Goal: Navigation & Orientation: Find specific page/section

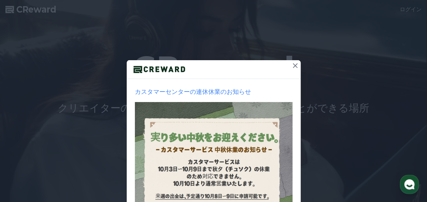
scroll to position [20, 0]
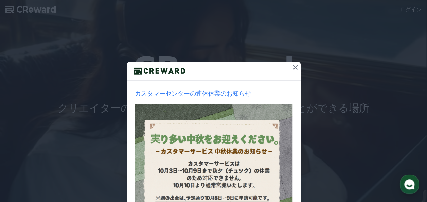
click at [292, 65] on icon at bounding box center [295, 67] width 8 height 8
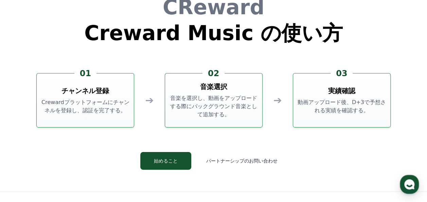
scroll to position [1799, 0]
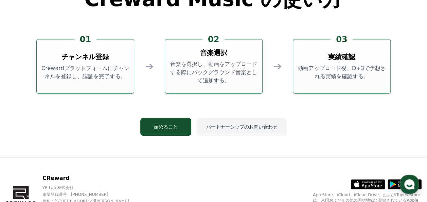
click at [225, 128] on button "パートナーシップのお問い合わせ" at bounding box center [242, 127] width 90 height 18
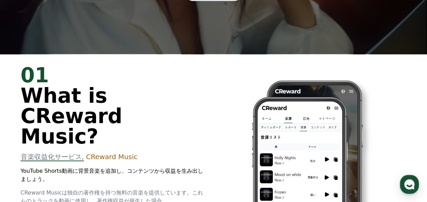
scroll to position [74, 0]
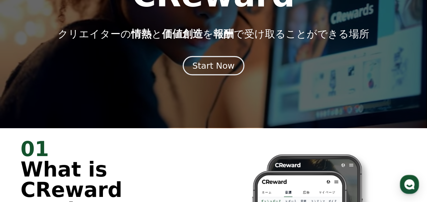
click at [211, 69] on div "Start Now" at bounding box center [213, 66] width 42 height 12
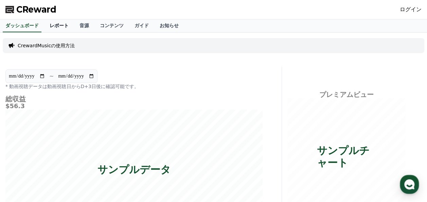
click at [53, 24] on link "レポート" at bounding box center [59, 25] width 30 height 13
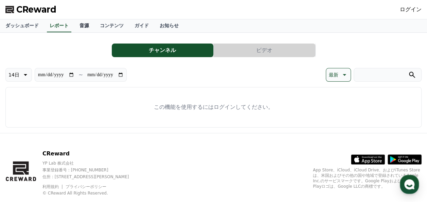
click at [74, 26] on link "音源" at bounding box center [84, 25] width 20 height 13
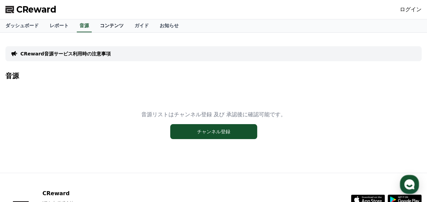
click at [100, 26] on link "コンテンツ" at bounding box center [111, 25] width 35 height 13
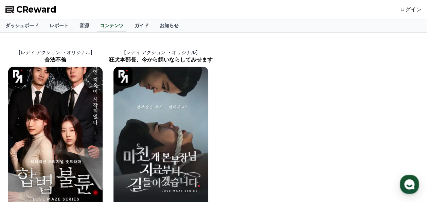
click at [129, 26] on link "ガイド" at bounding box center [141, 25] width 25 height 13
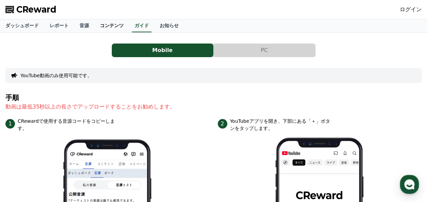
click at [107, 24] on link "コンテンツ" at bounding box center [111, 25] width 35 height 13
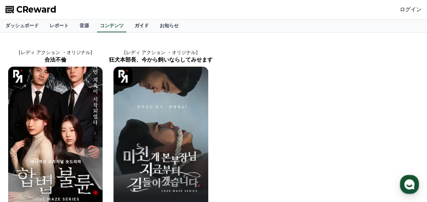
click at [129, 25] on link "ガイド" at bounding box center [141, 25] width 25 height 13
